Goal: Transaction & Acquisition: Subscribe to service/newsletter

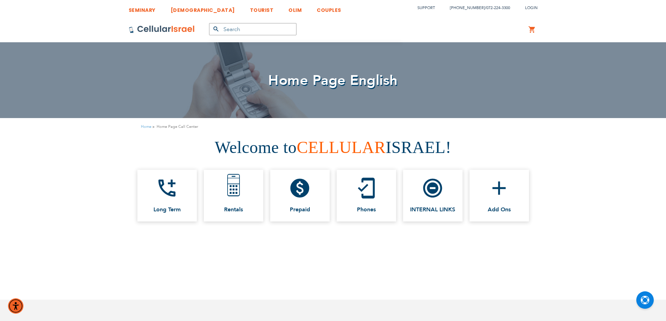
click at [344, 153] on span "CELLULAR" at bounding box center [341, 147] width 89 height 19
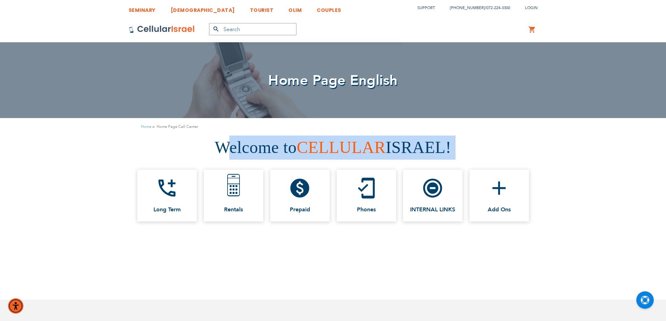
click at [344, 153] on span "CELLULAR" at bounding box center [341, 147] width 89 height 19
click at [187, 149] on h1 "Welcome to CELLULAR ISRAEL!" at bounding box center [332, 148] width 655 height 24
click at [215, 148] on h1 "Welcome to CELLULAR ISRAEL!" at bounding box center [332, 148] width 655 height 24
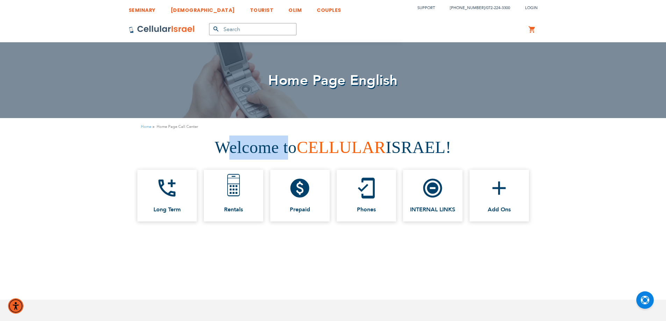
click at [215, 148] on h1 "Welcome to CELLULAR ISRAEL!" at bounding box center [332, 148] width 655 height 24
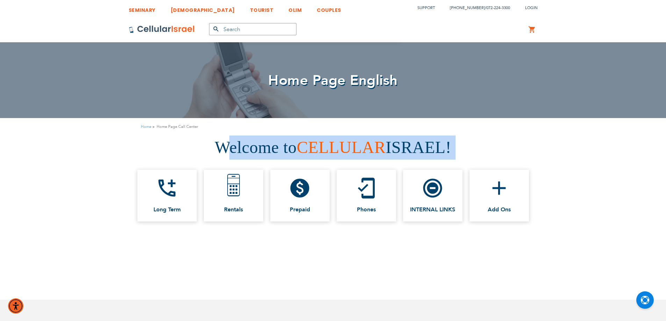
click at [215, 148] on h1 "Welcome to CELLULAR ISRAEL!" at bounding box center [332, 148] width 655 height 24
click at [183, 203] on link "add_ic_call Long Term" at bounding box center [166, 196] width 59 height 52
